Goal: Information Seeking & Learning: Learn about a topic

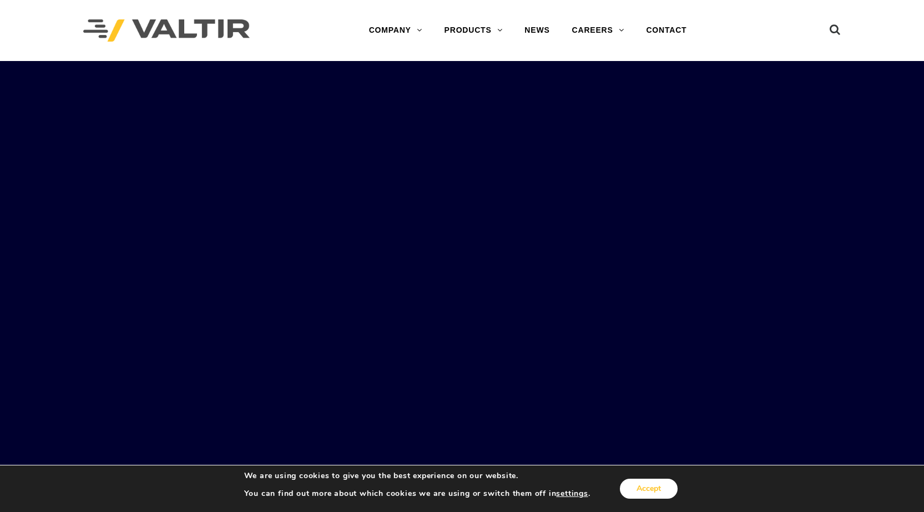
click at [641, 492] on button "Accept" at bounding box center [649, 489] width 58 height 20
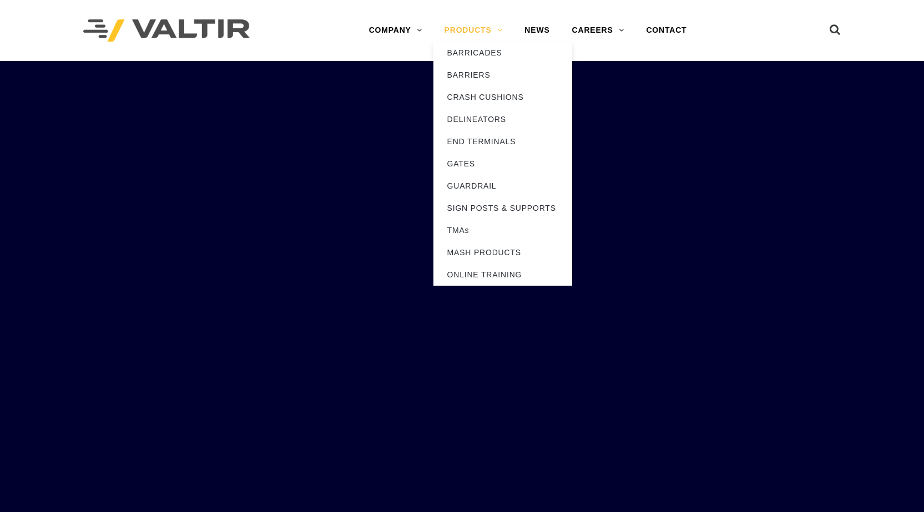
click at [474, 24] on link "PRODUCTS" at bounding box center [473, 30] width 80 height 22
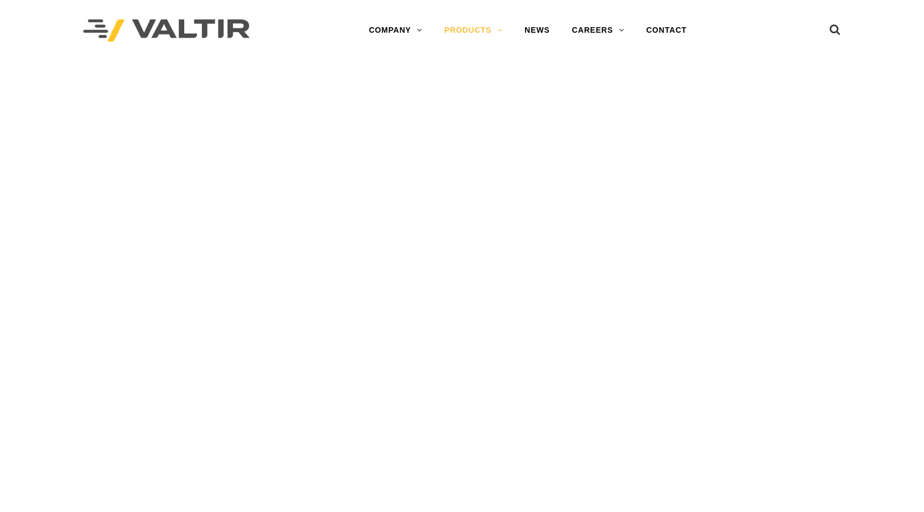
click at [474, 33] on link "PRODUCTS" at bounding box center [473, 30] width 80 height 22
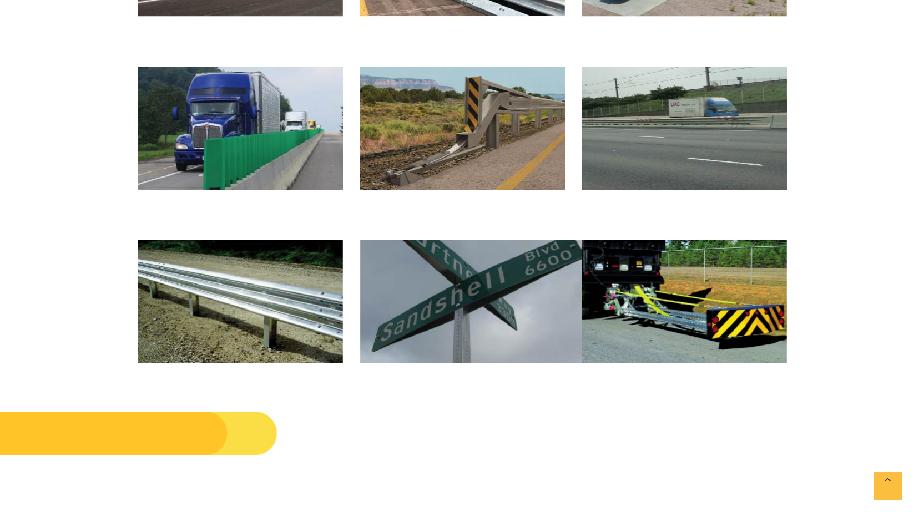
scroll to position [222, 0]
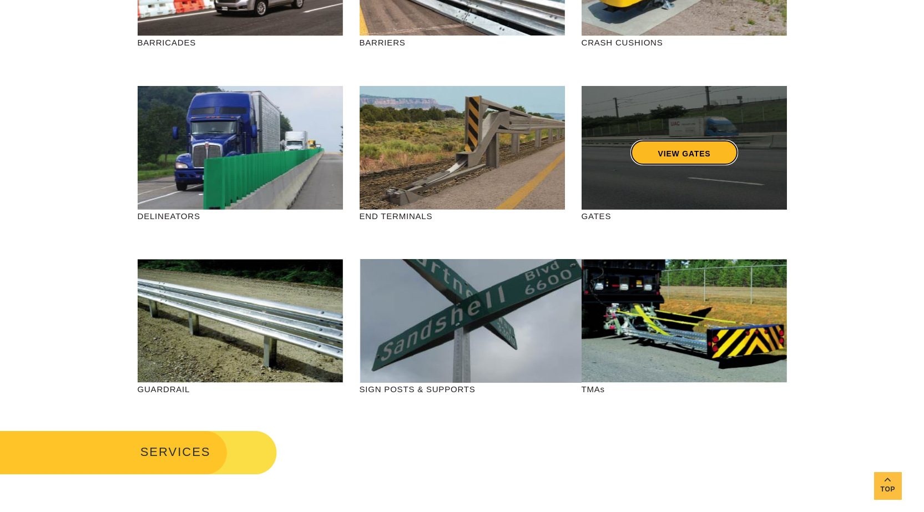
click at [660, 147] on link "VIEW GATES" at bounding box center [684, 153] width 108 height 26
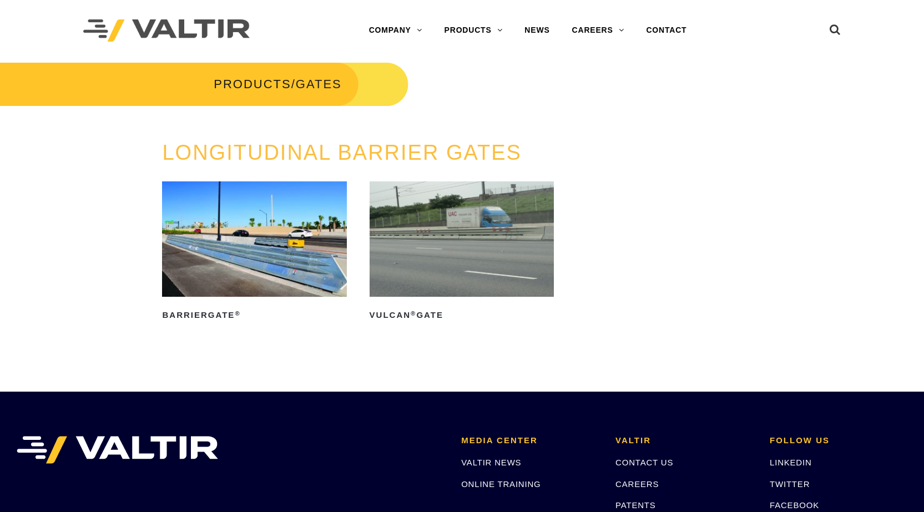
click at [422, 238] on img at bounding box center [462, 239] width 184 height 115
click at [251, 230] on img at bounding box center [254, 239] width 184 height 115
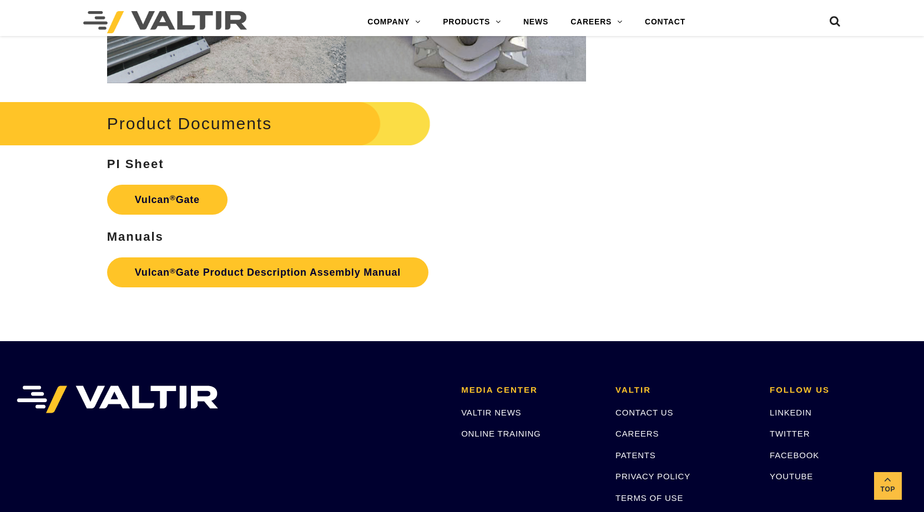
scroll to position [1332, 0]
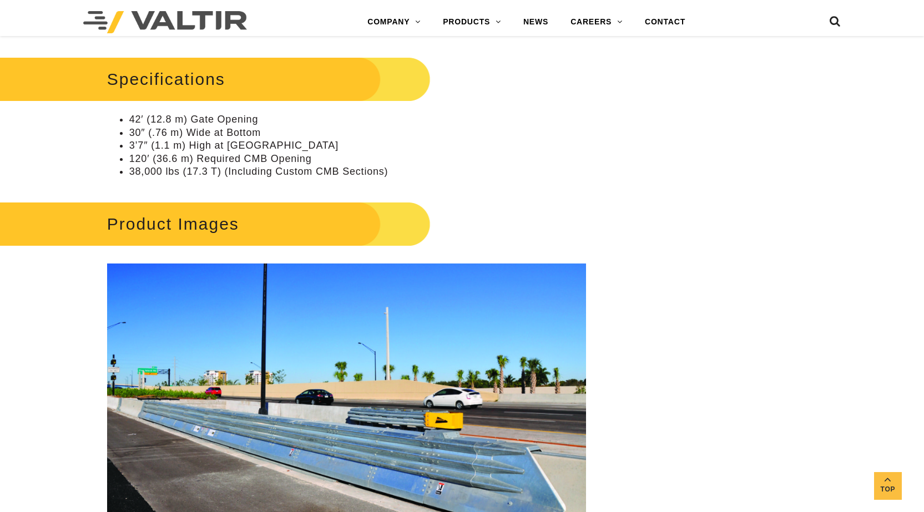
scroll to position [1221, 0]
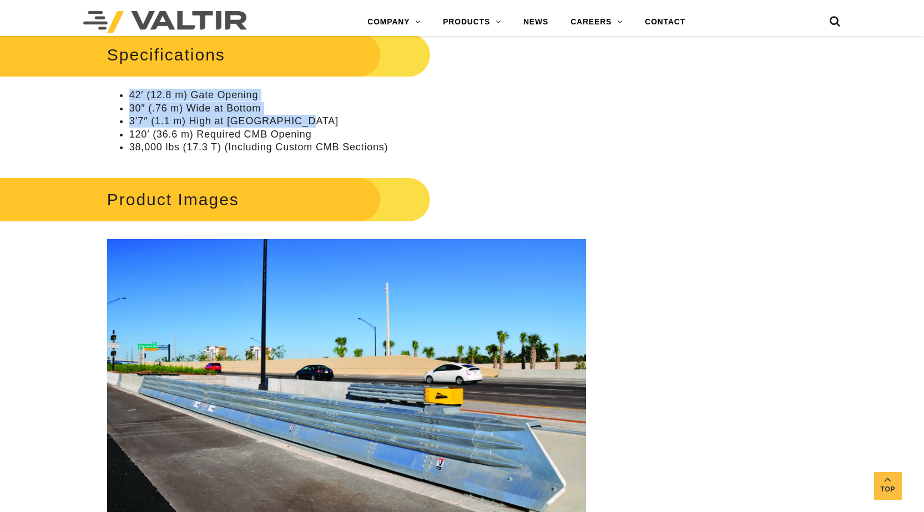
drag, startPoint x: 296, startPoint y: 120, endPoint x: 104, endPoint y: 86, distance: 194.6
click at [104, 86] on div "**********" at bounding box center [346, 222] width 539 height 2666
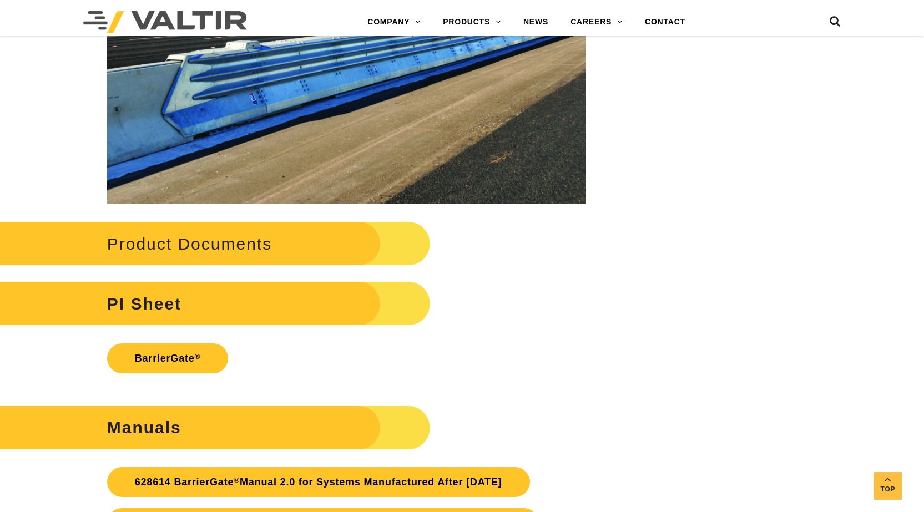
scroll to position [2442, 0]
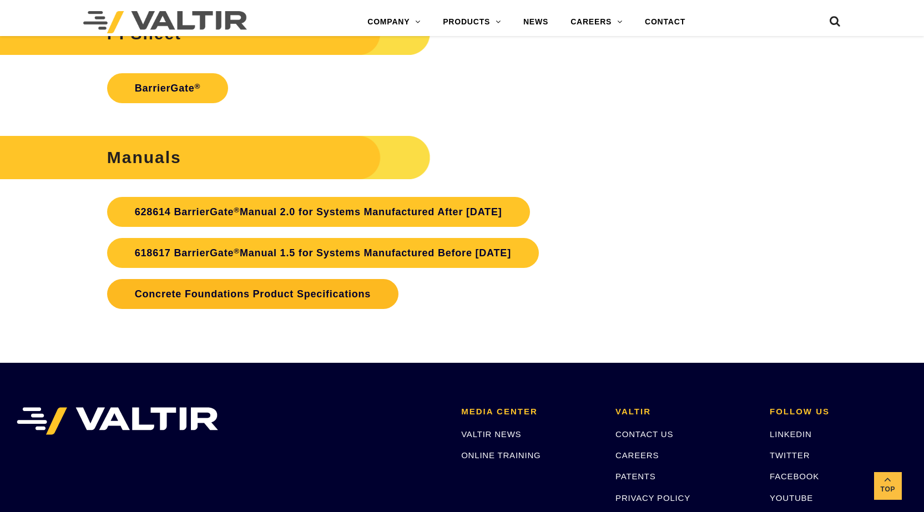
click at [280, 292] on link "Concrete Foundations Product Specifications" at bounding box center [252, 294] width 291 height 30
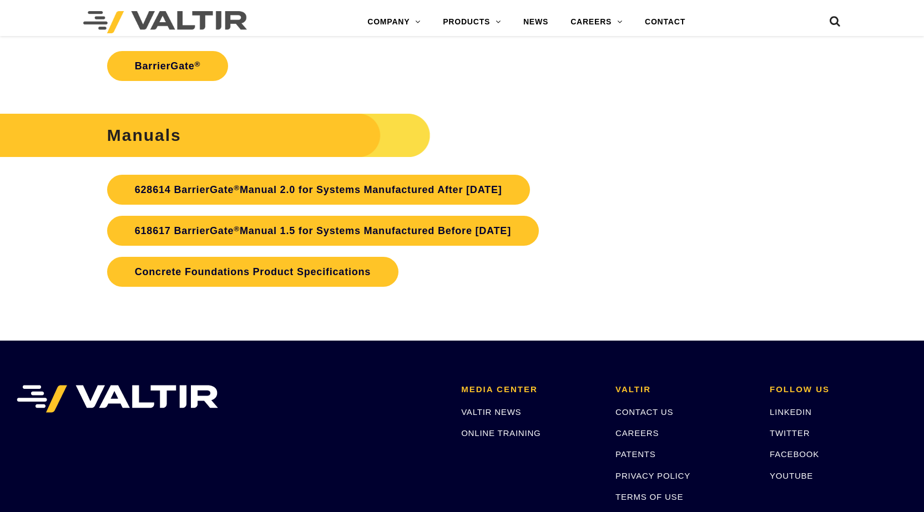
scroll to position [2442, 0]
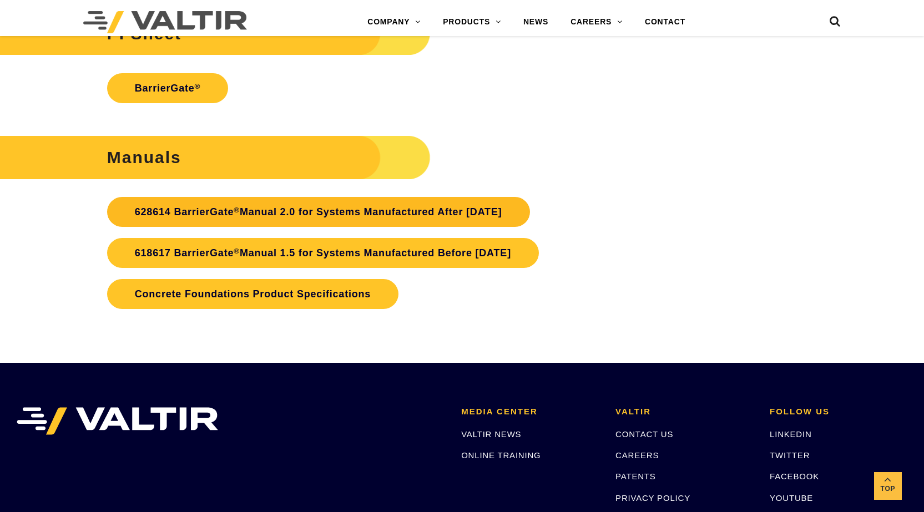
click at [435, 209] on link "628614 BarrierGate ® Manual 2.0 for Systems Manufactured After [DATE]" at bounding box center [318, 212] width 423 height 30
